Goal: Information Seeking & Learning: Learn about a topic

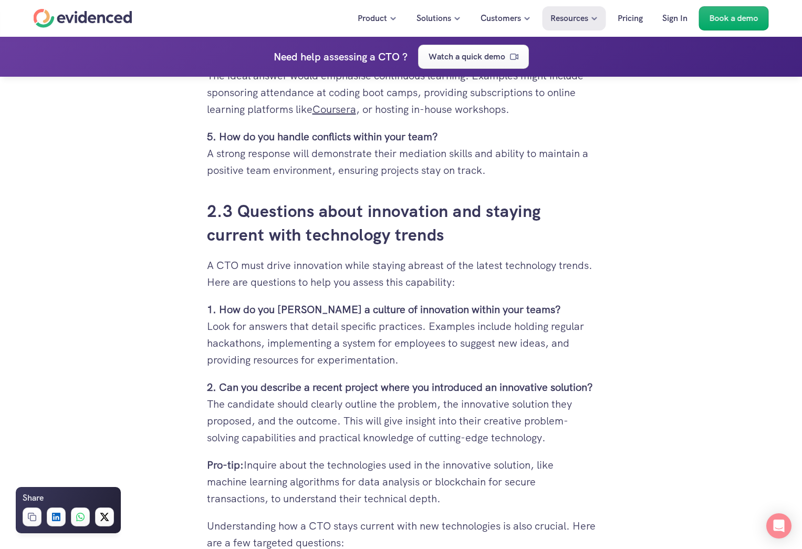
scroll to position [2782, 0]
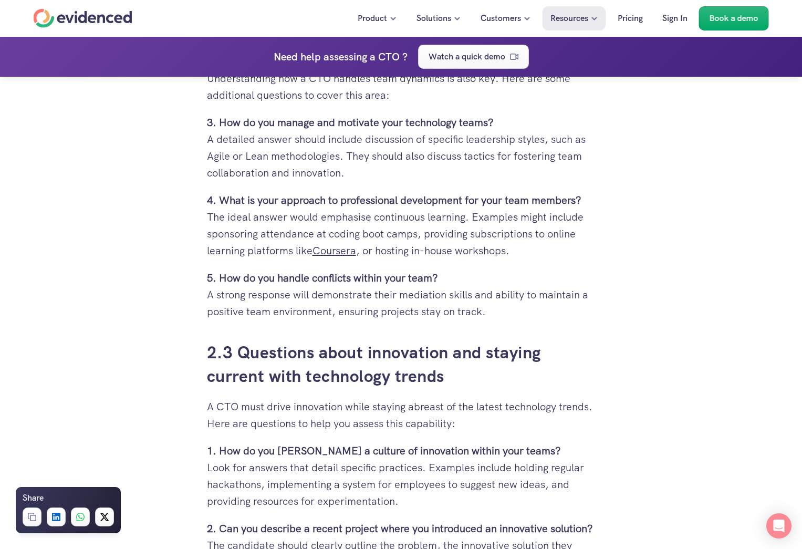
click at [651, 134] on div "Hiring the right Chief Technology Officer (CTO) can be a daunting task. You're …" at bounding box center [401, 124] width 802 height 5205
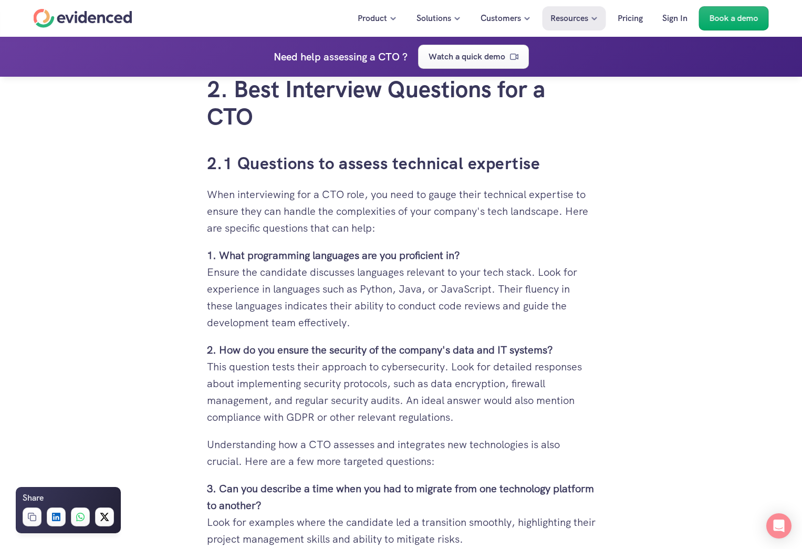
scroll to position [1837, 0]
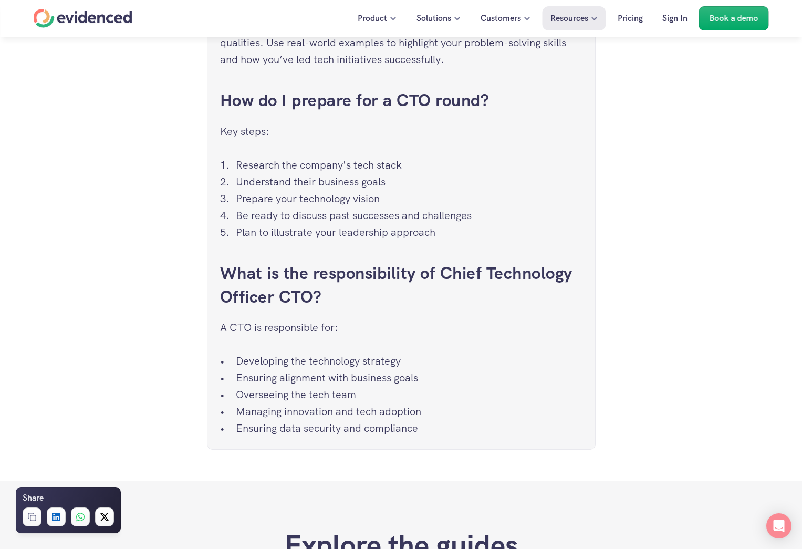
scroll to position [5092, 0]
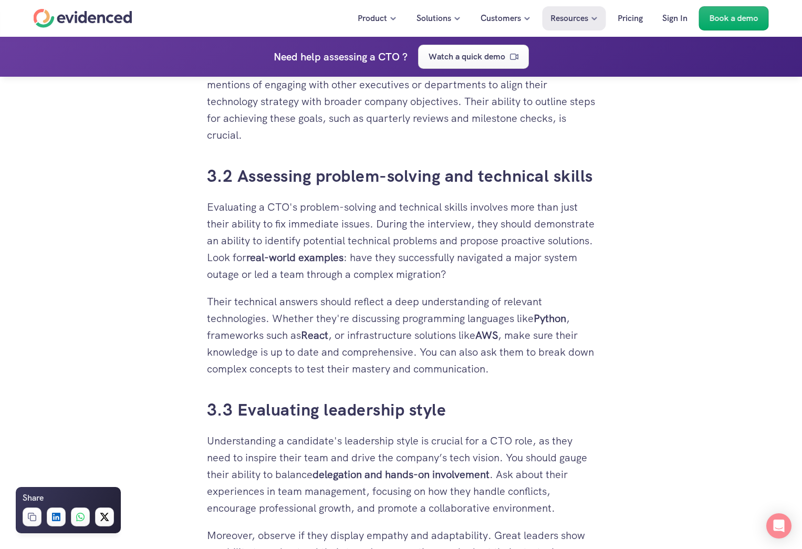
scroll to position [3937, 0]
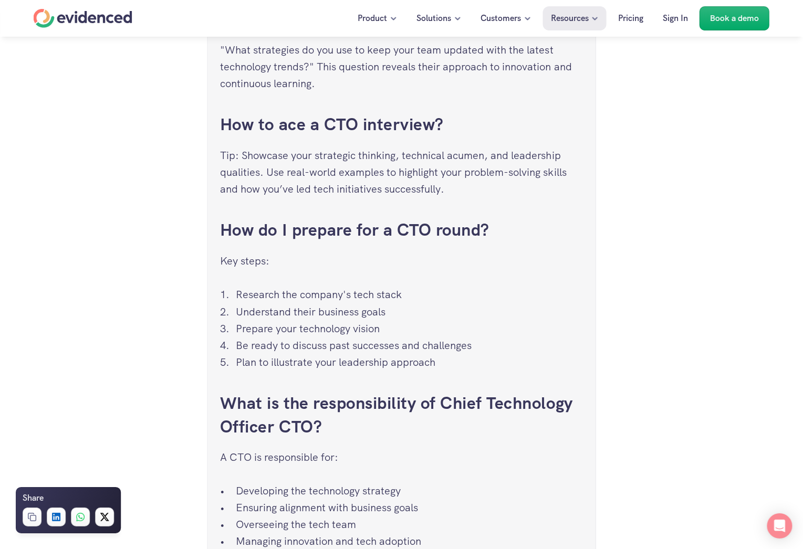
scroll to position [4830, 0]
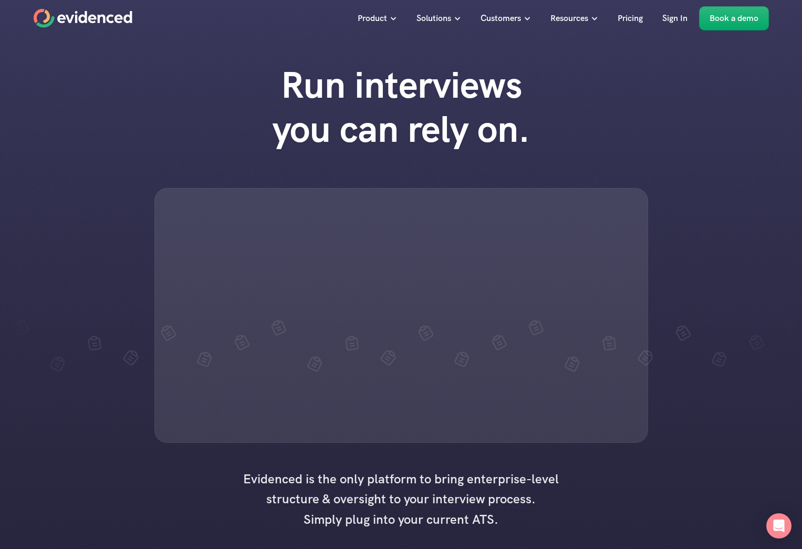
click at [562, 314] on div at bounding box center [400, 315] width 493 height 255
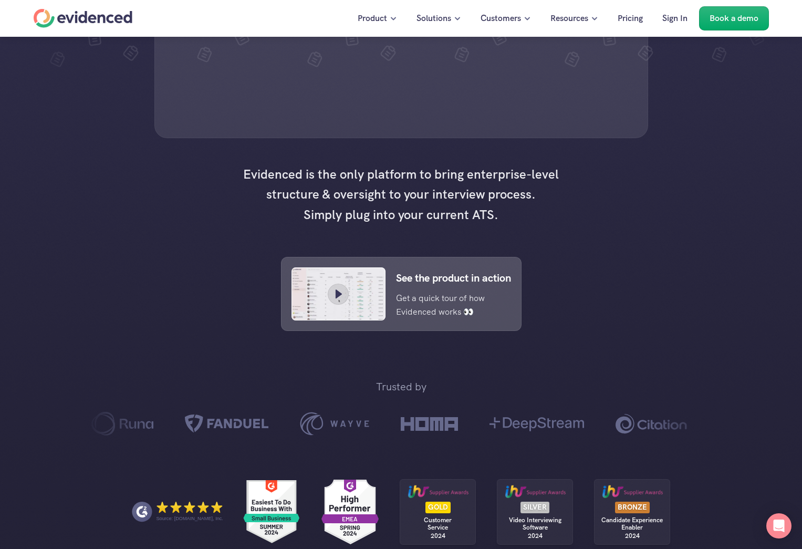
scroll to position [315, 0]
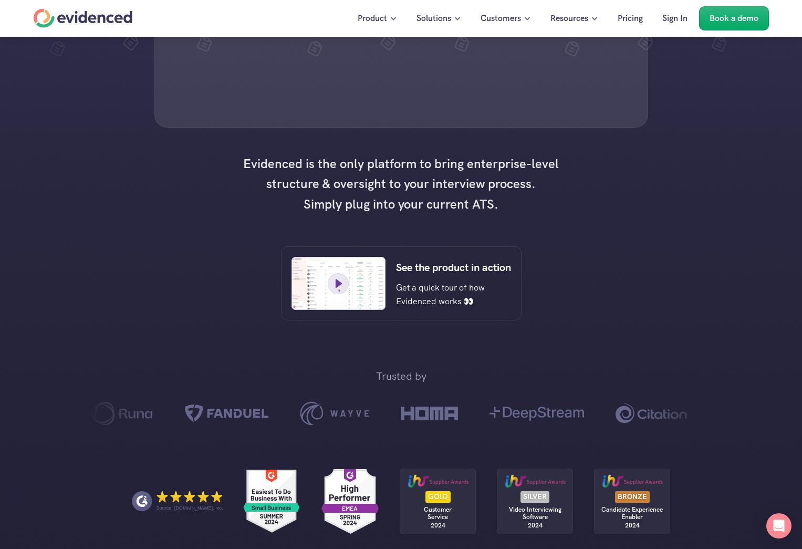
click at [374, 310] on div at bounding box center [338, 283] width 94 height 53
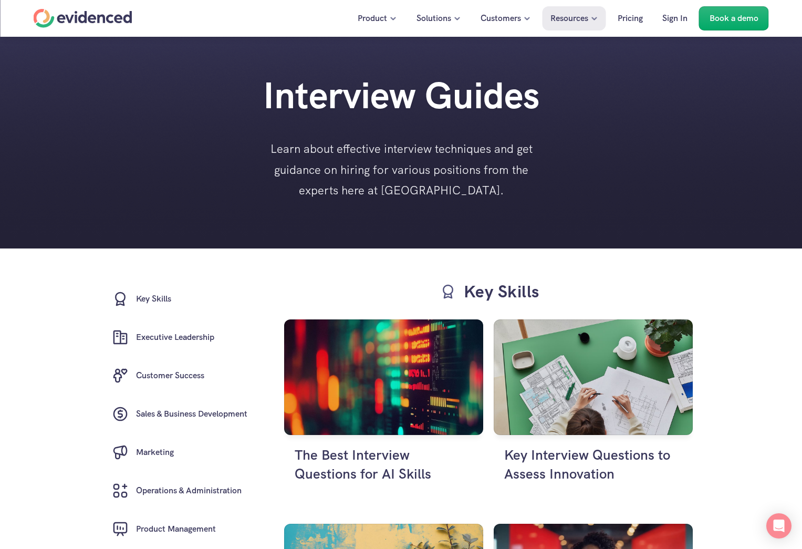
scroll to position [105, 0]
